Goal: Transaction & Acquisition: Purchase product/service

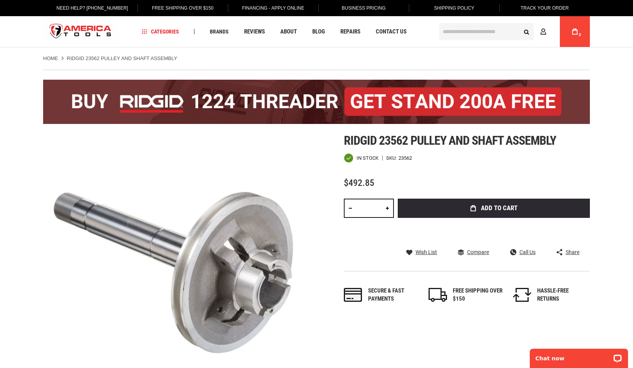
click at [374, 188] on div at bounding box center [359, 188] width 30 height 0
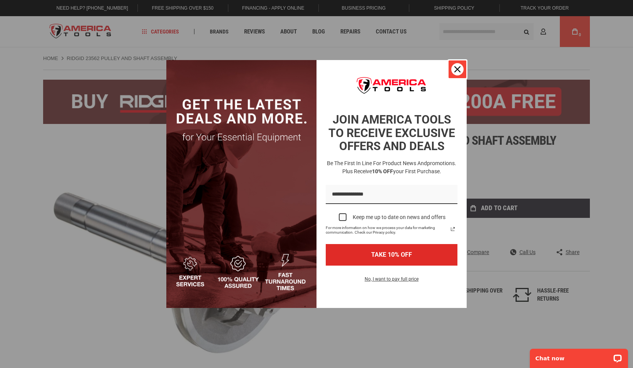
click at [461, 72] on div "Close" at bounding box center [457, 69] width 12 height 12
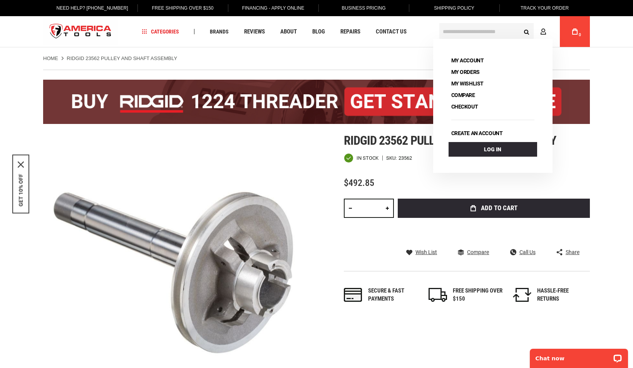
click at [376, 142] on span "Ridgid 23562 pulley and shaft assembly" at bounding box center [450, 140] width 212 height 15
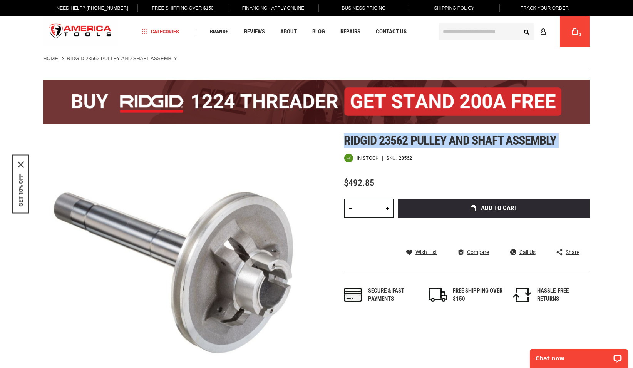
click at [376, 142] on span "Ridgid 23562 pulley and shaft assembly" at bounding box center [450, 140] width 212 height 15
copy div "Ridgid 23562 pulley and shaft assembly"
